Goal: Information Seeking & Learning: Learn about a topic

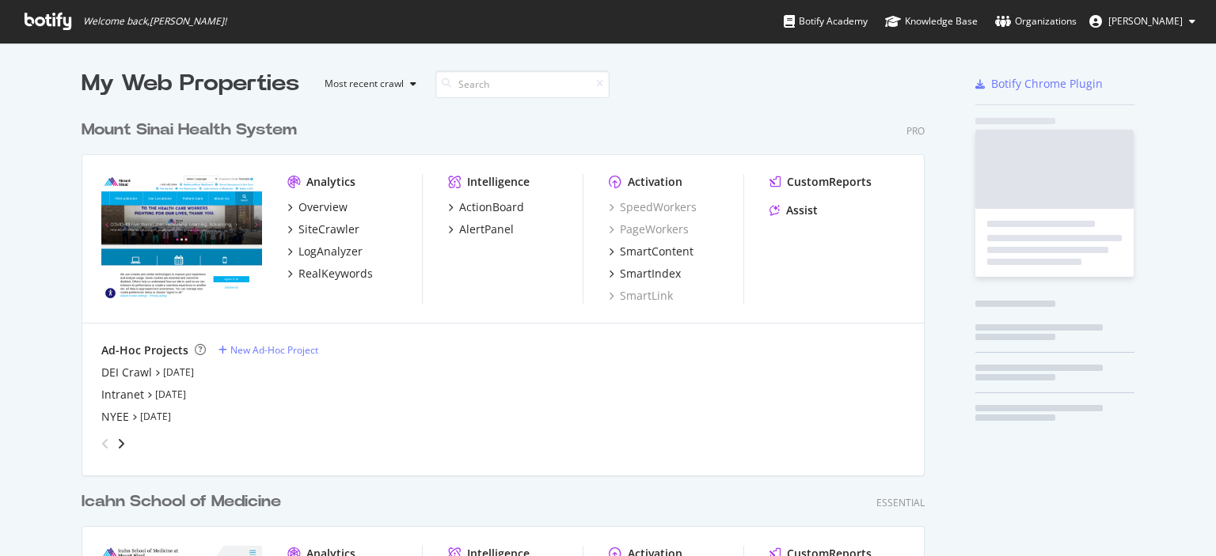
scroll to position [681, 844]
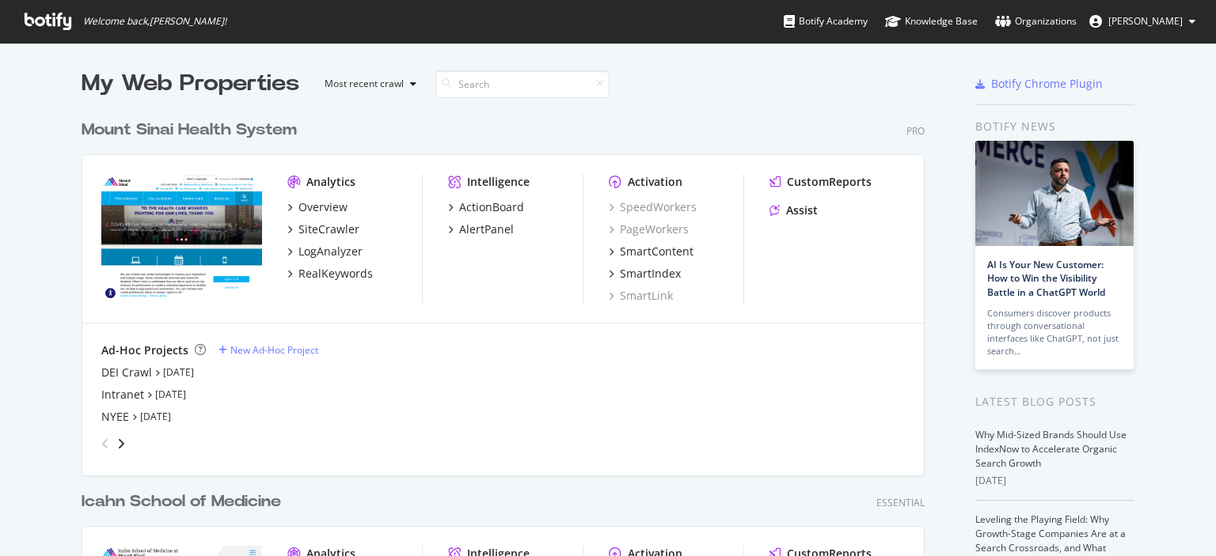
click at [51, 386] on div "My Web Properties Most recent crawl Mount Sinai Health System Pro Analytics Ove…" at bounding box center [608, 434] width 1216 height 783
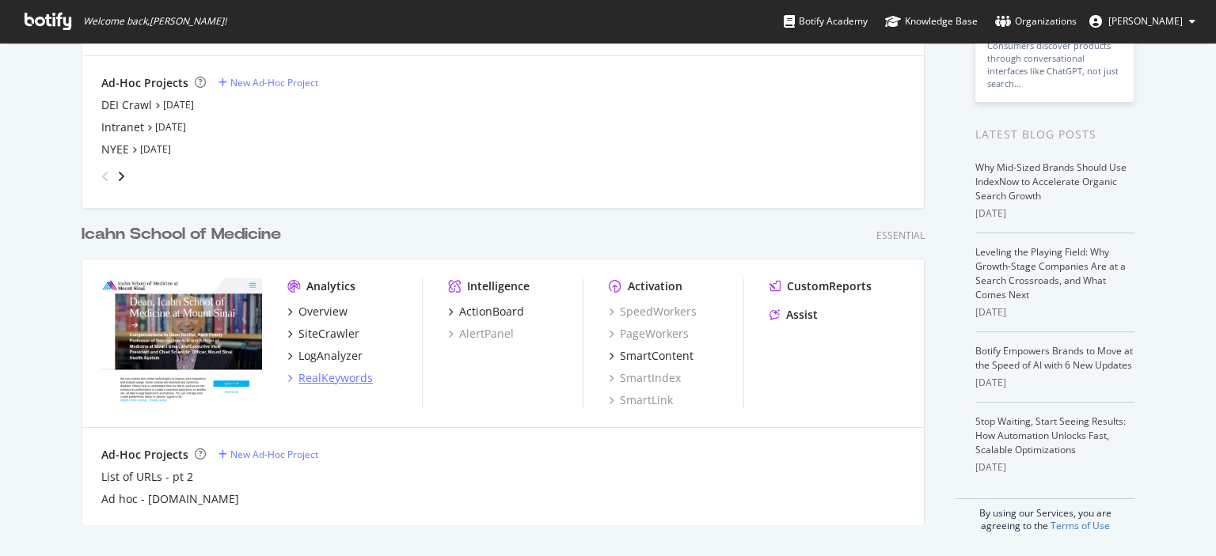
click at [329, 376] on div "RealKeywords" at bounding box center [335, 378] width 74 height 16
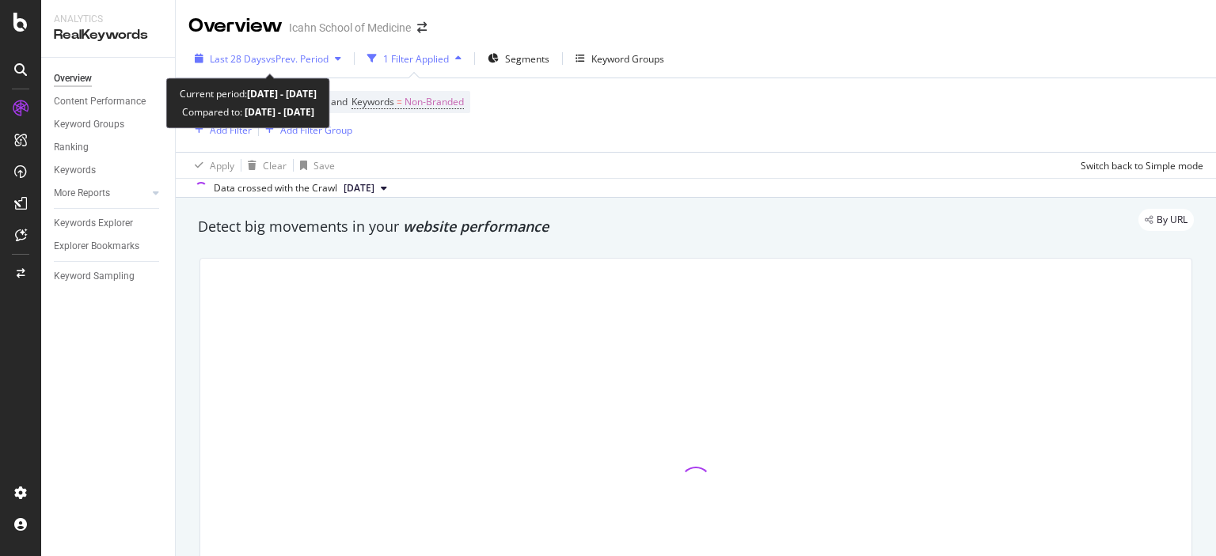
click at [301, 61] on span "vs Prev. Period" at bounding box center [297, 58] width 63 height 13
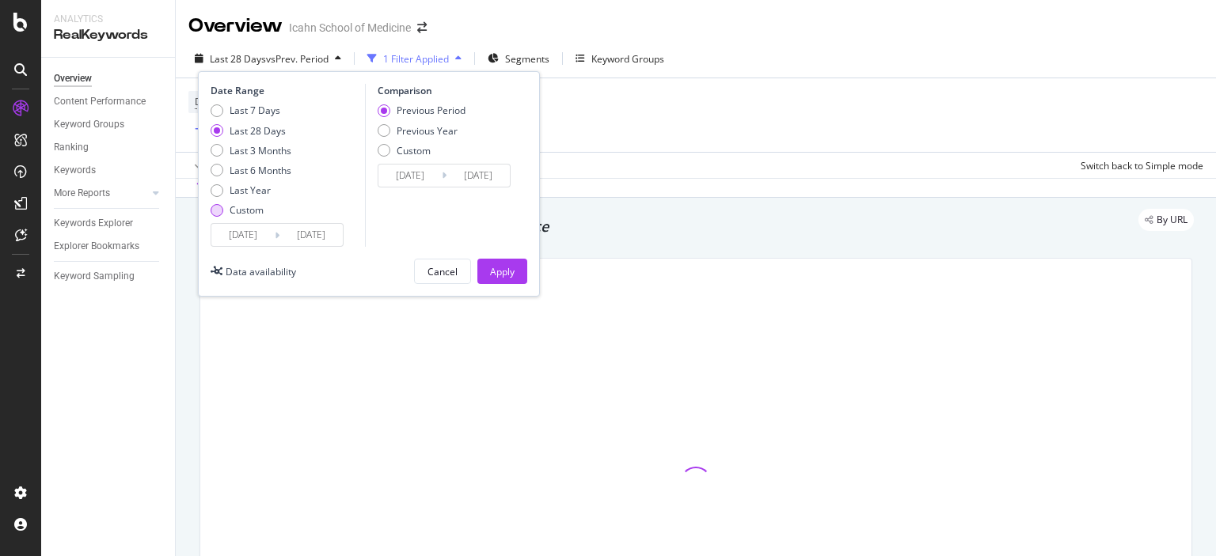
click at [214, 213] on div "Custom" at bounding box center [217, 210] width 13 height 13
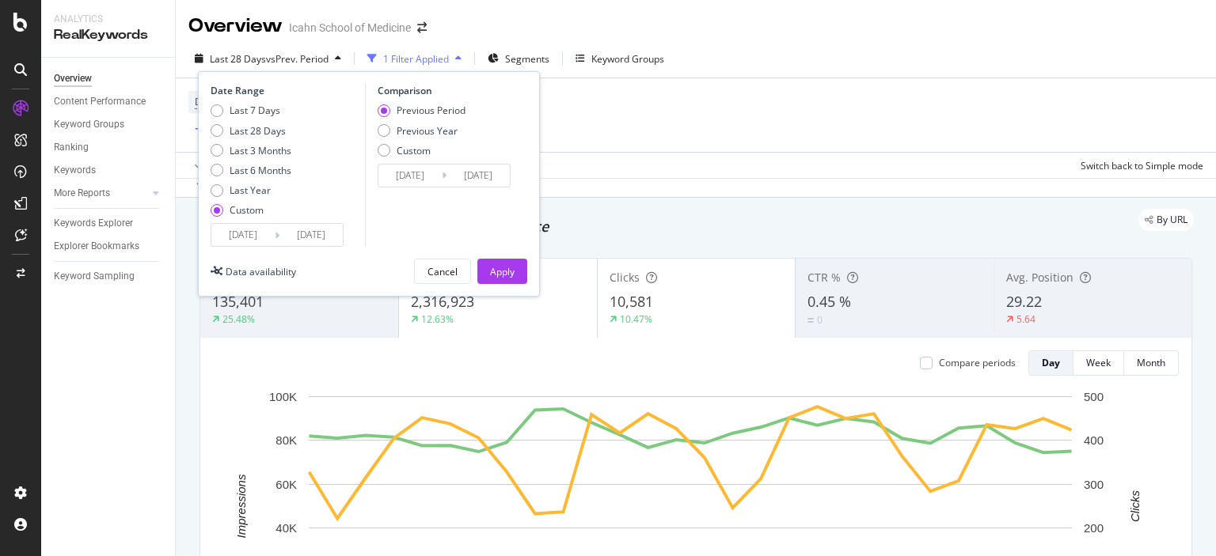
click at [277, 242] on icon at bounding box center [277, 235] width 5 height 15
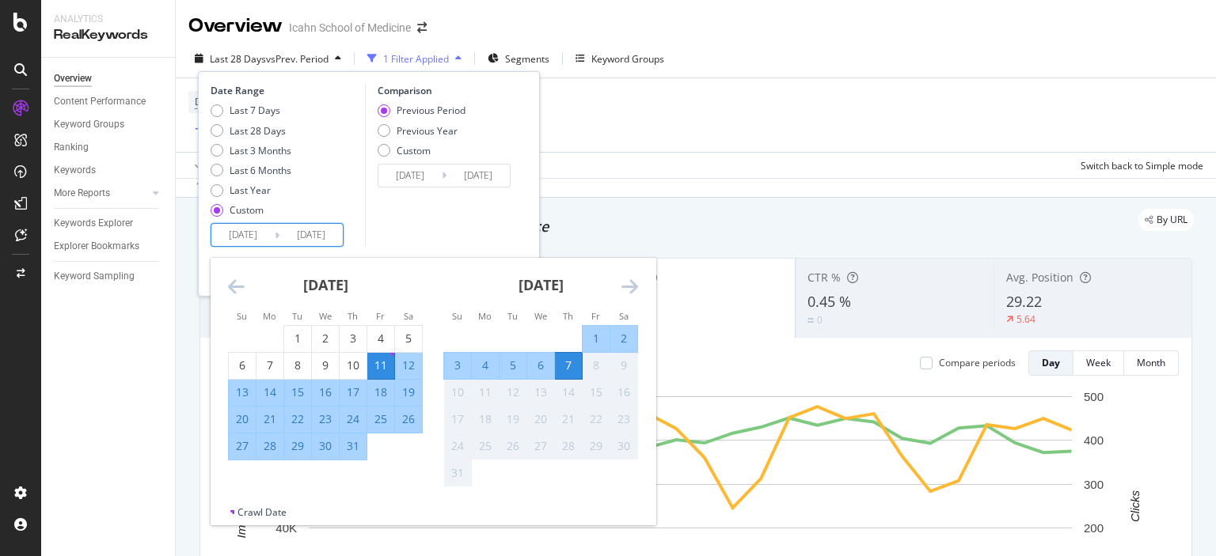
click at [273, 234] on input "[DATE]" at bounding box center [242, 235] width 63 height 22
click at [296, 328] on div "1" at bounding box center [297, 339] width 27 height 26
type input "[DATE]"
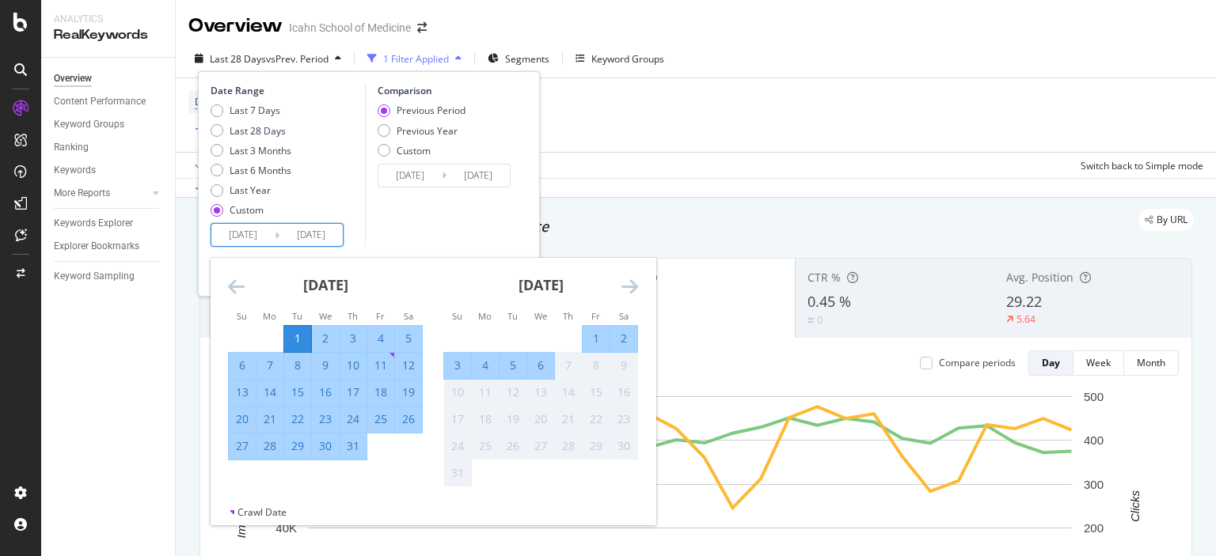
click at [351, 452] on div "31" at bounding box center [353, 447] width 27 height 16
type input "[DATE]"
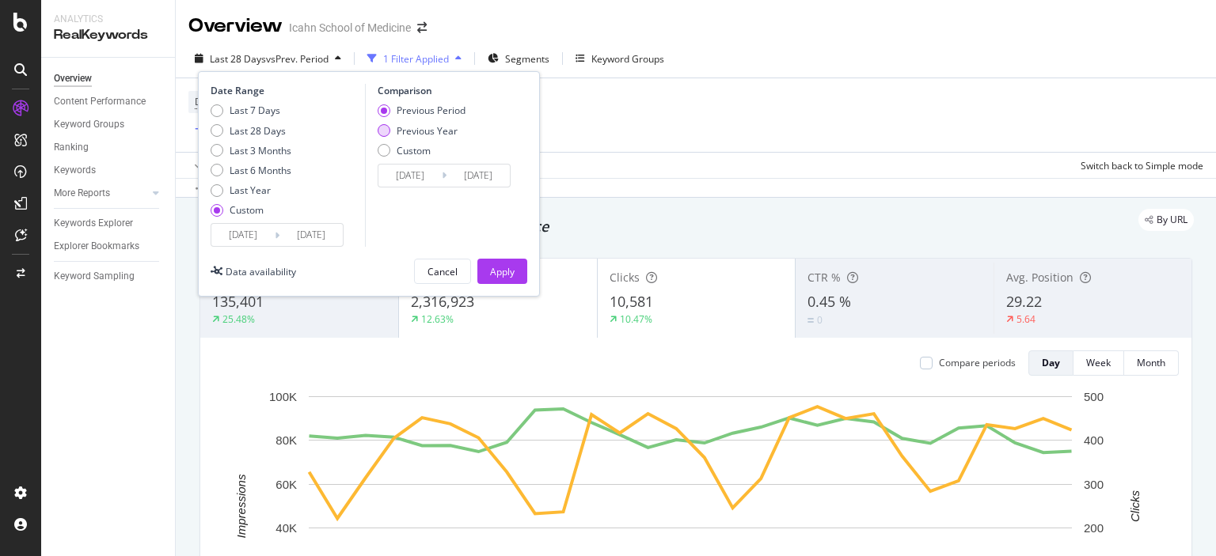
click at [387, 129] on div "Previous Year" at bounding box center [384, 130] width 13 height 13
type input "[DATE]"
click at [389, 154] on div "Custom" at bounding box center [384, 150] width 13 height 13
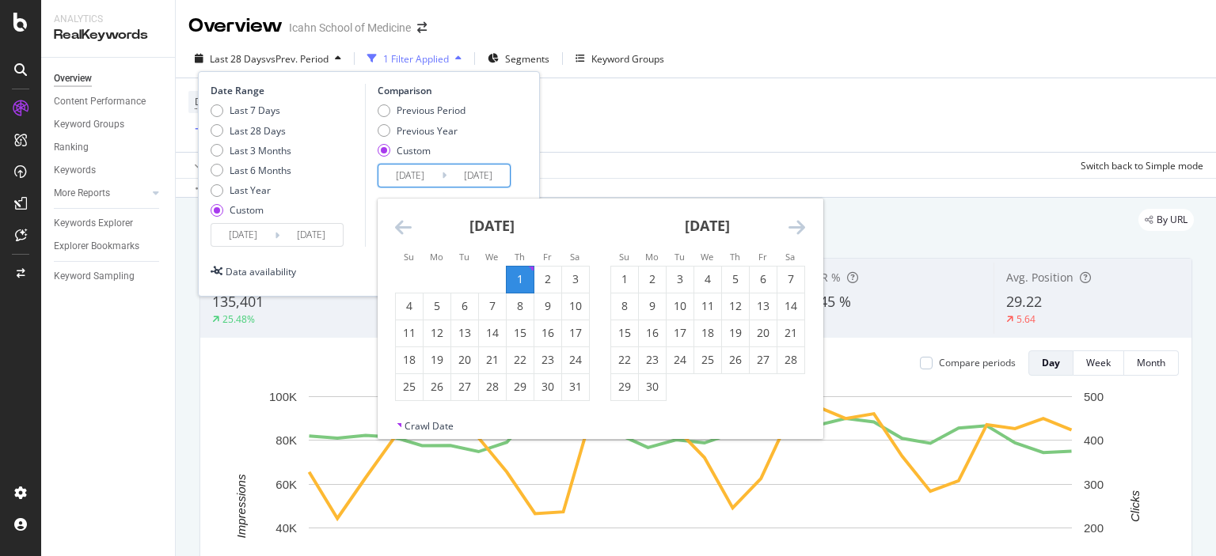
click at [401, 173] on input "[DATE]" at bounding box center [409, 176] width 63 height 22
click at [400, 224] on icon "Move backward to switch to the previous month." at bounding box center [403, 227] width 17 height 19
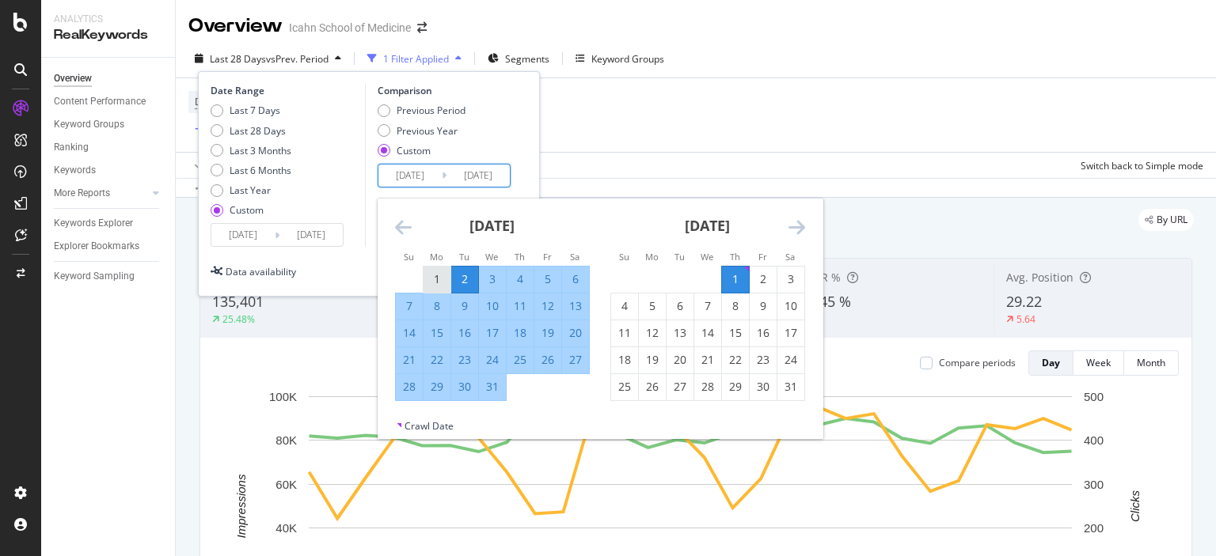
click at [440, 275] on div "1" at bounding box center [436, 279] width 27 height 16
type input "[DATE]"
click at [492, 389] on div "31" at bounding box center [492, 387] width 27 height 16
type input "[DATE]"
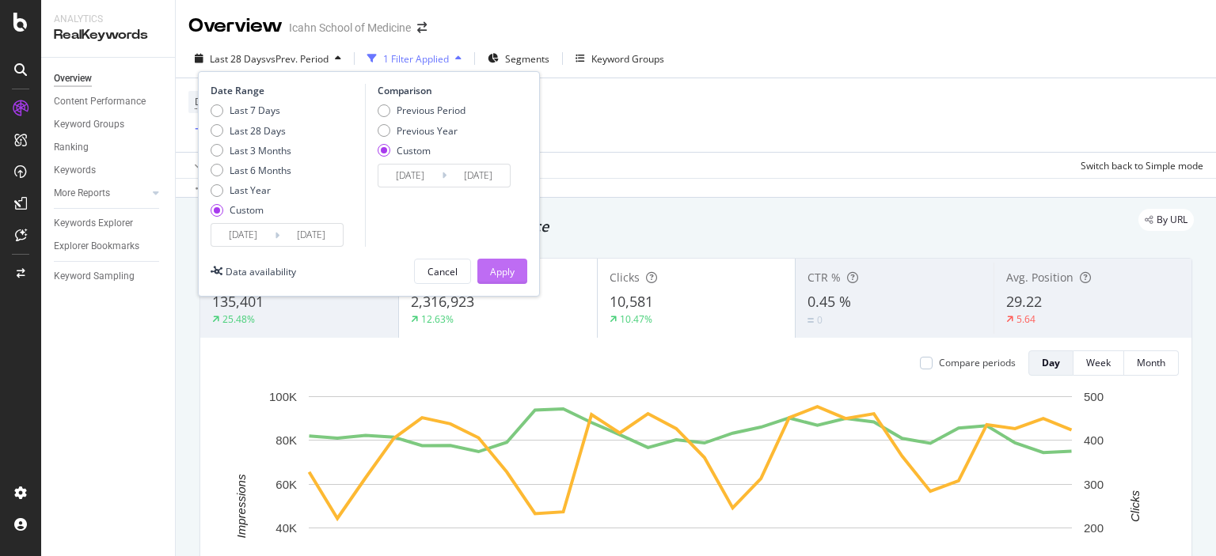
click at [515, 269] on button "Apply" at bounding box center [502, 271] width 50 height 25
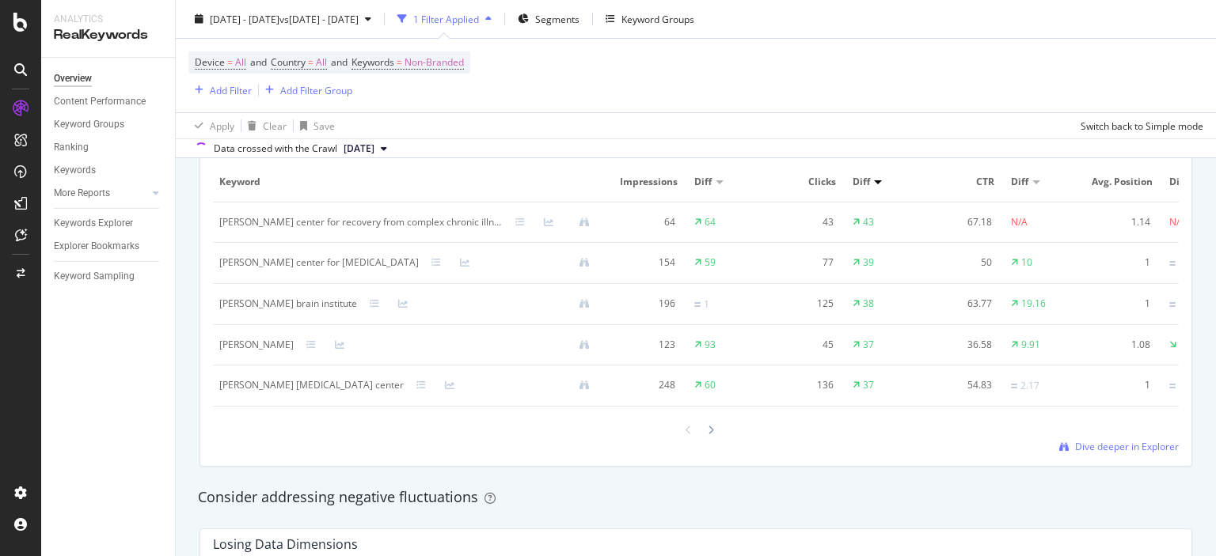
scroll to position [1473, 0]
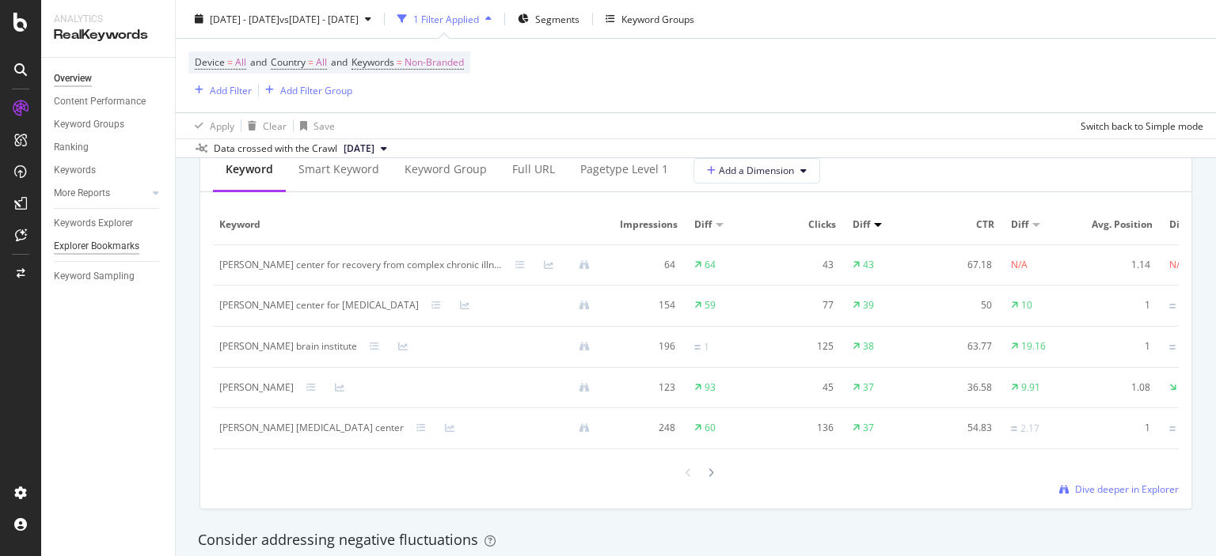
click at [116, 241] on div "Explorer Bookmarks" at bounding box center [96, 246] width 85 height 17
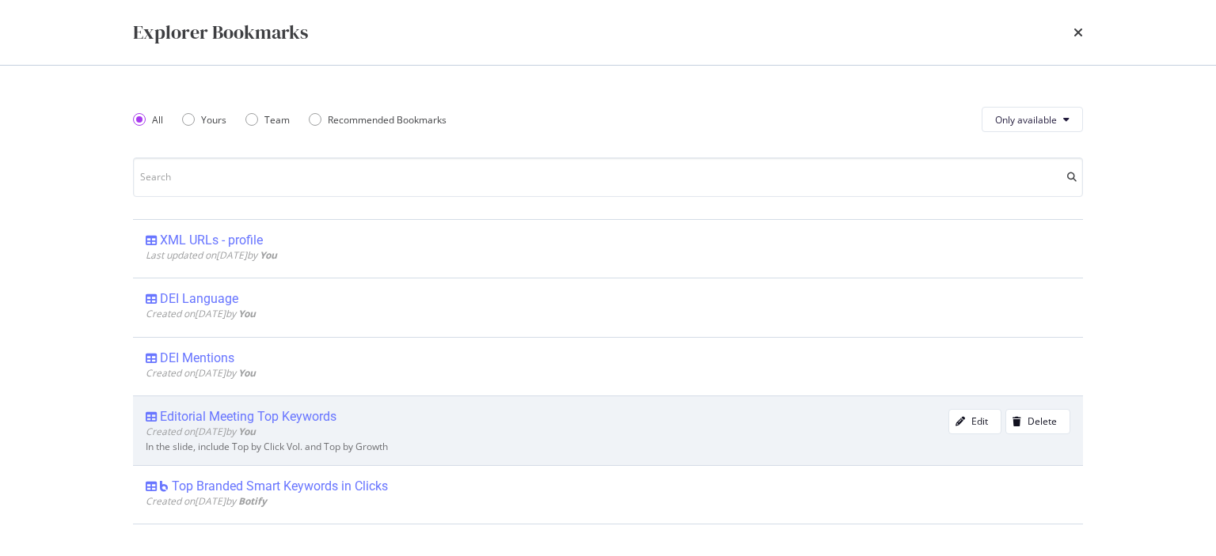
click at [290, 412] on div "Editorial Meeting Top Keywords" at bounding box center [248, 417] width 177 height 16
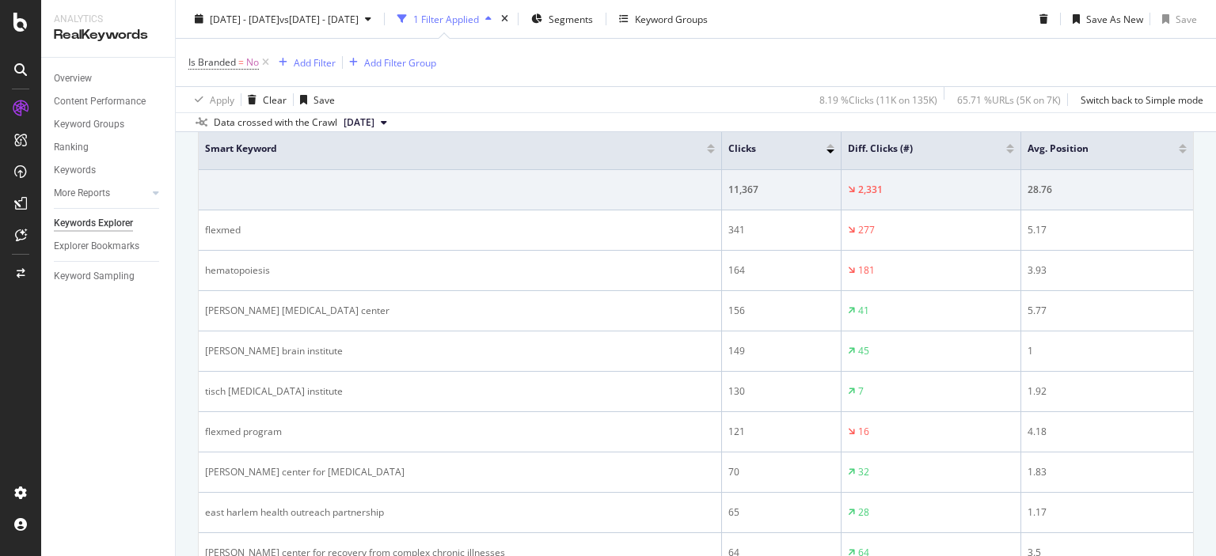
scroll to position [326, 0]
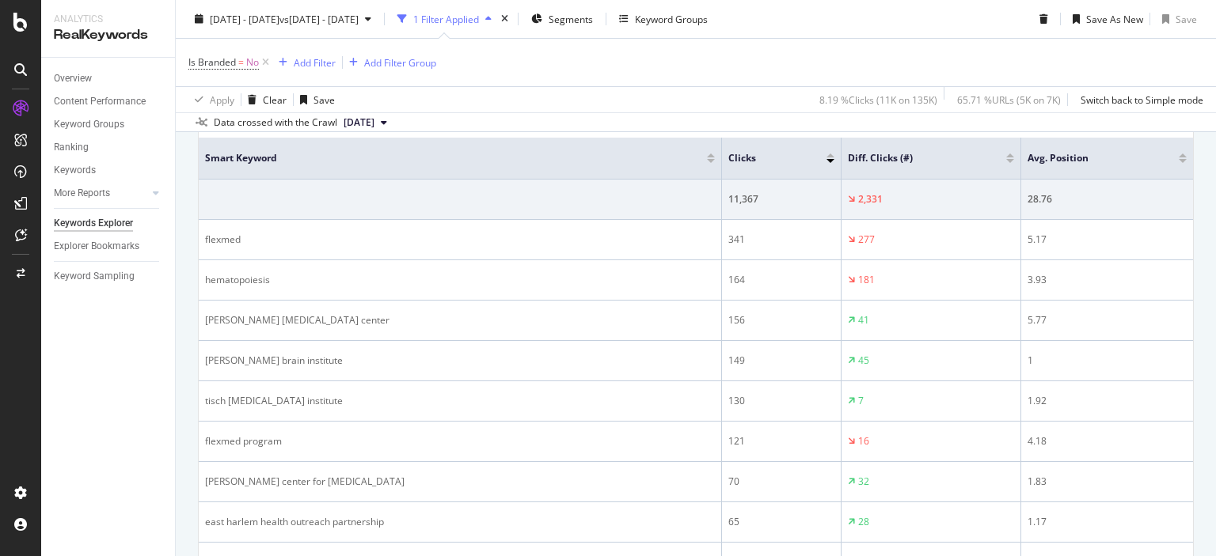
click at [993, 161] on div "Diff. Clicks (#)" at bounding box center [931, 158] width 166 height 16
click at [1006, 159] on div at bounding box center [1010, 161] width 8 height 4
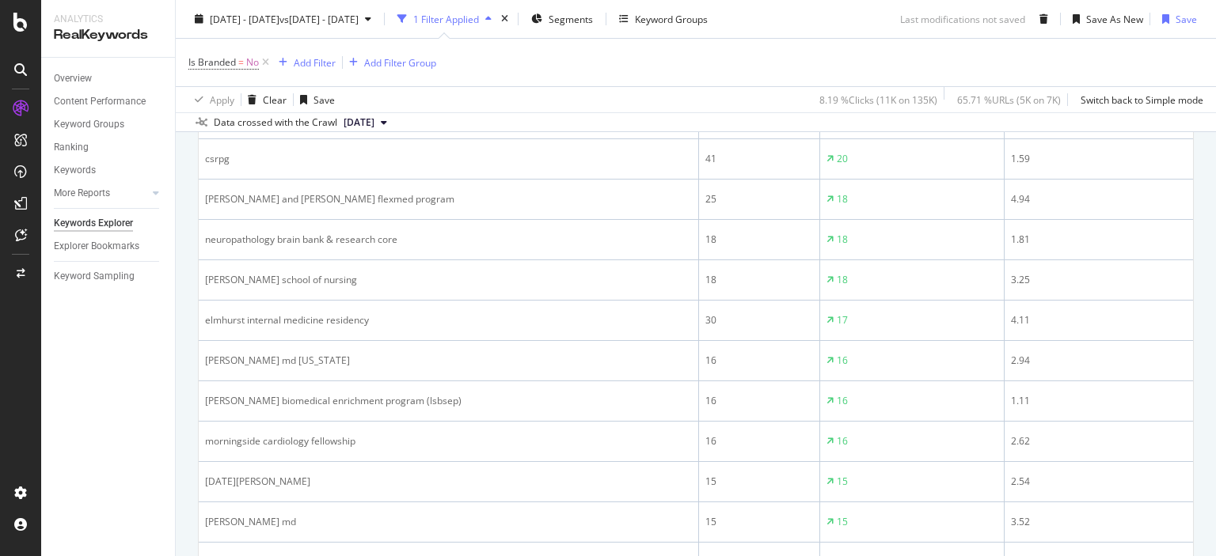
scroll to position [2022, 0]
